Goal: Navigation & Orientation: Find specific page/section

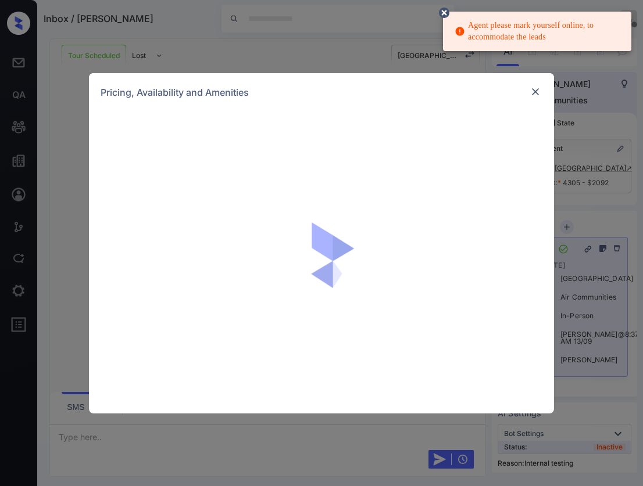
scroll to position [2645, 0]
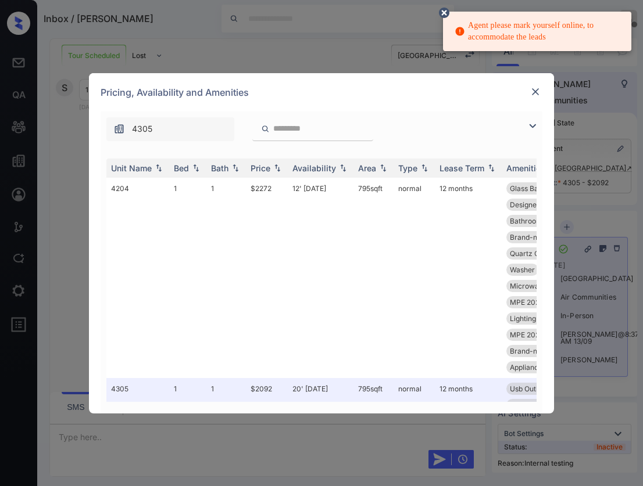
click at [536, 92] on img at bounding box center [535, 92] width 12 height 12
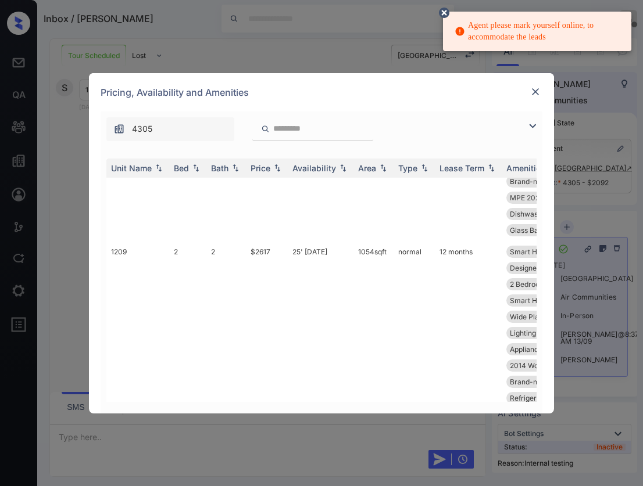
scroll to position [1337, 0]
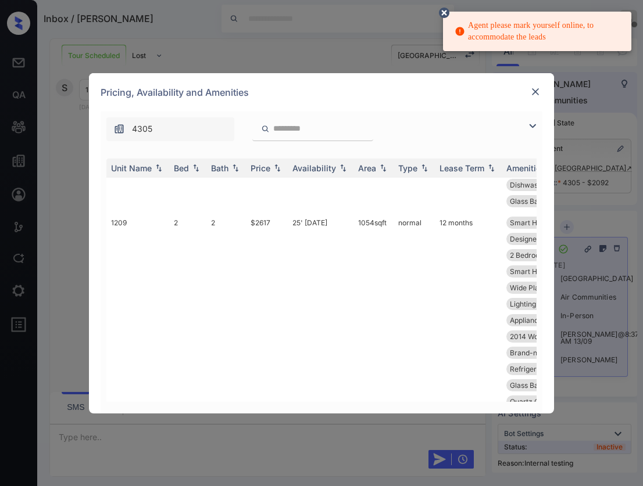
click at [538, 93] on img at bounding box center [535, 92] width 12 height 12
